Goal: Task Accomplishment & Management: Manage account settings

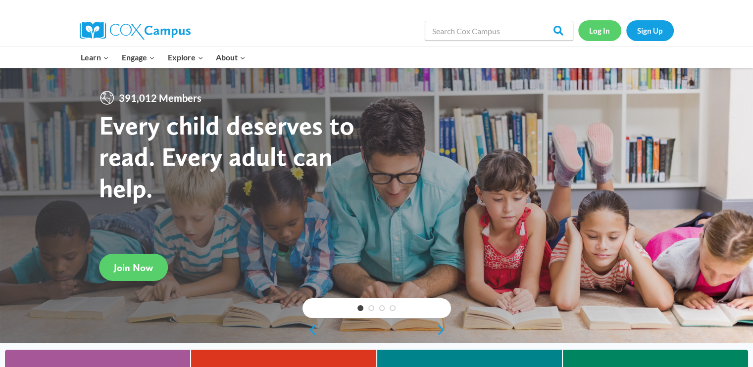
click at [599, 30] on link "Log In" at bounding box center [599, 30] width 43 height 20
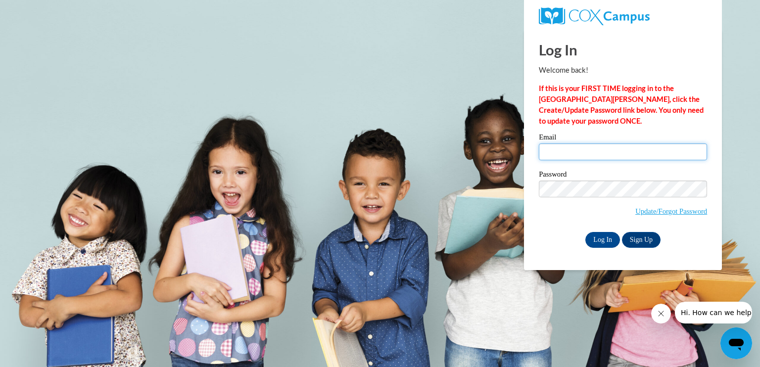
drag, startPoint x: 594, startPoint y: 150, endPoint x: 580, endPoint y: 153, distance: 14.2
click at [580, 153] on input "Email" at bounding box center [623, 152] width 168 height 17
type input "Jami.woods@gcsd.us"
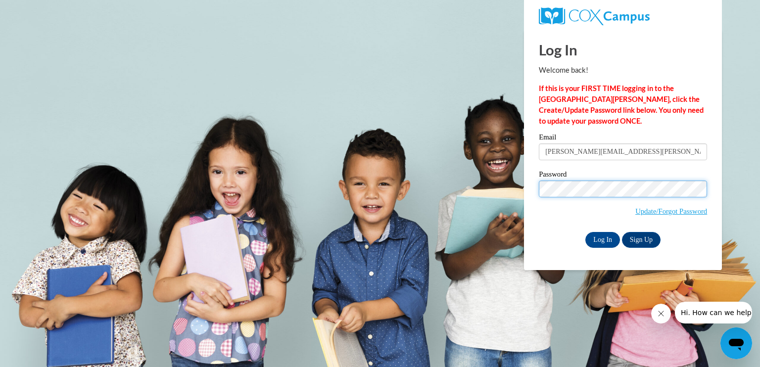
click at [585, 232] on input "Log In" at bounding box center [602, 240] width 35 height 16
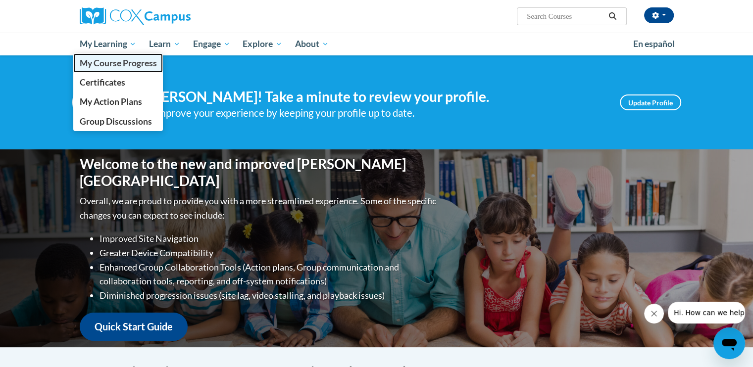
click at [119, 65] on span "My Course Progress" at bounding box center [117, 63] width 77 height 10
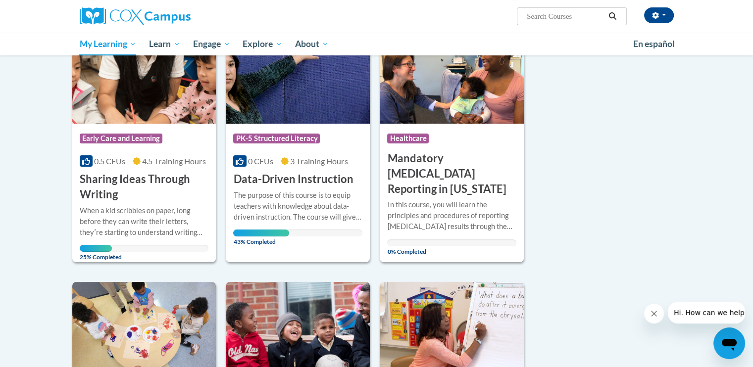
scroll to position [156, 0]
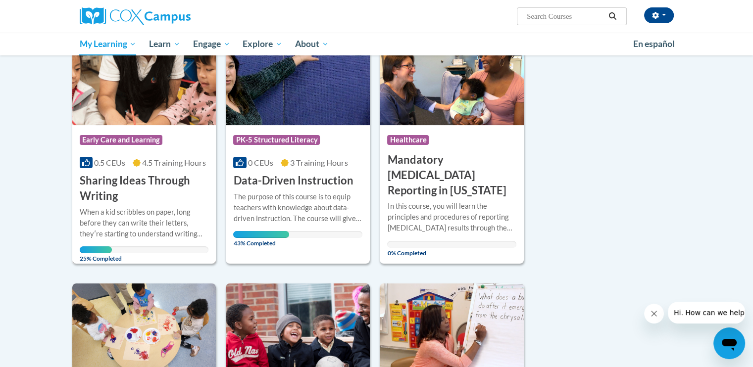
click at [135, 94] on img at bounding box center [144, 74] width 144 height 101
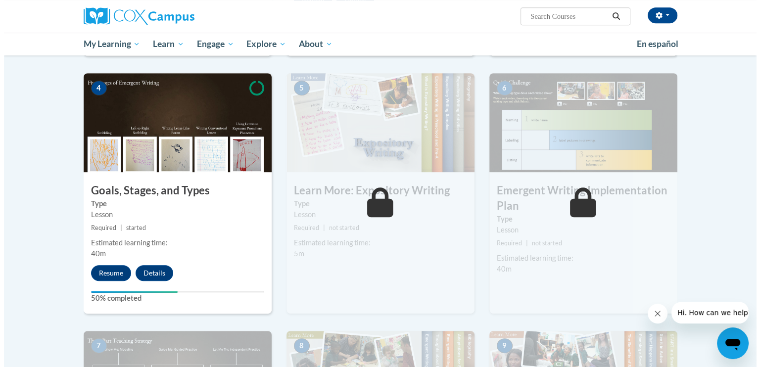
scroll to position [481, 0]
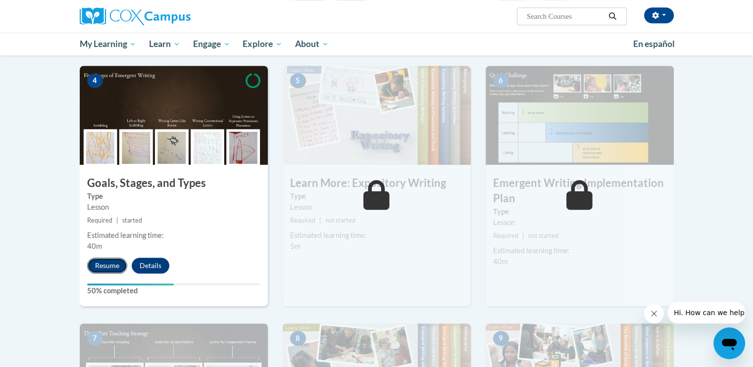
click at [105, 258] on button "Resume" at bounding box center [107, 266] width 40 height 16
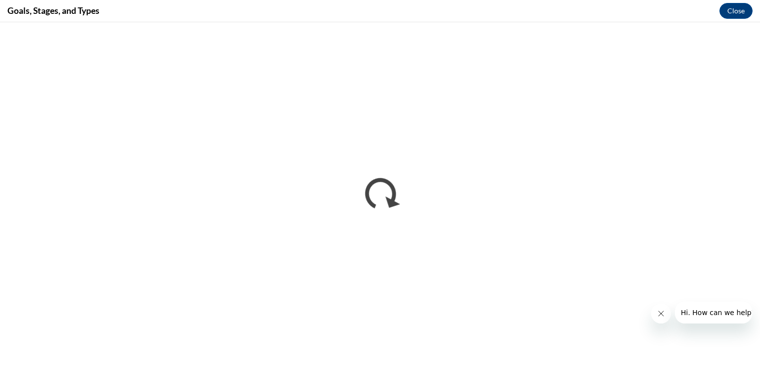
scroll to position [0, 0]
